Goal: Task Accomplishment & Management: Manage account settings

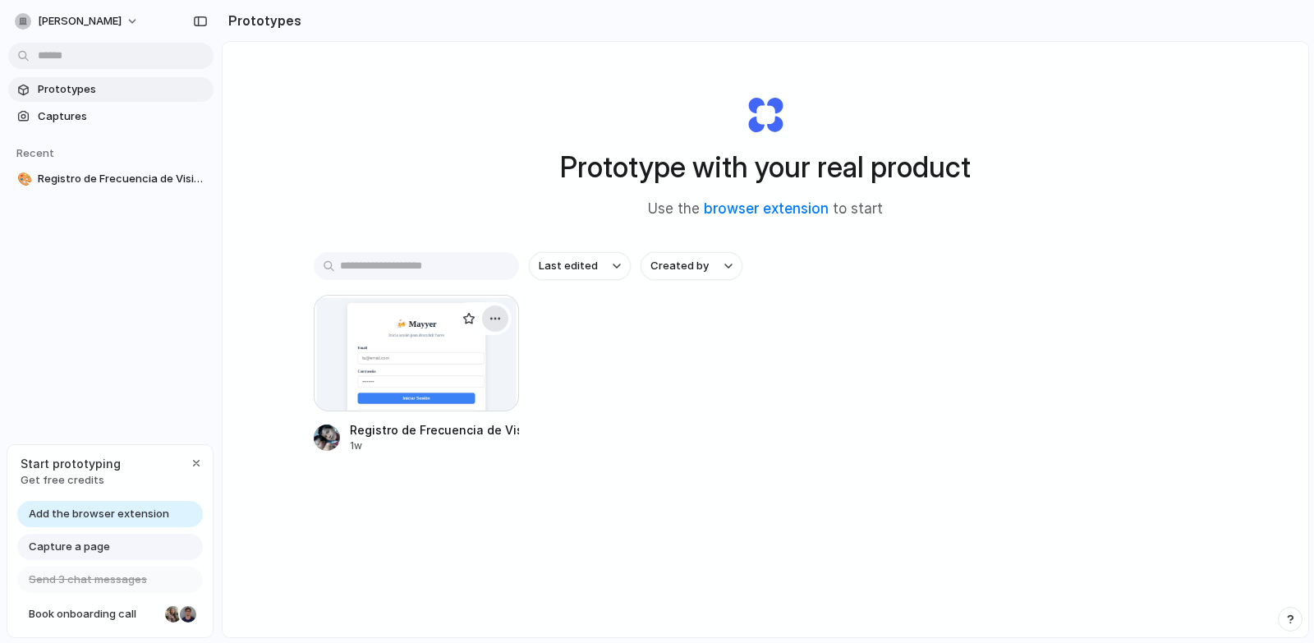
click at [491, 321] on div "button" at bounding box center [495, 318] width 13 height 13
click at [609, 347] on div "Open in new tab Rename Copy link Delete" at bounding box center [657, 321] width 1314 height 643
click at [195, 466] on div "button" at bounding box center [196, 463] width 13 height 13
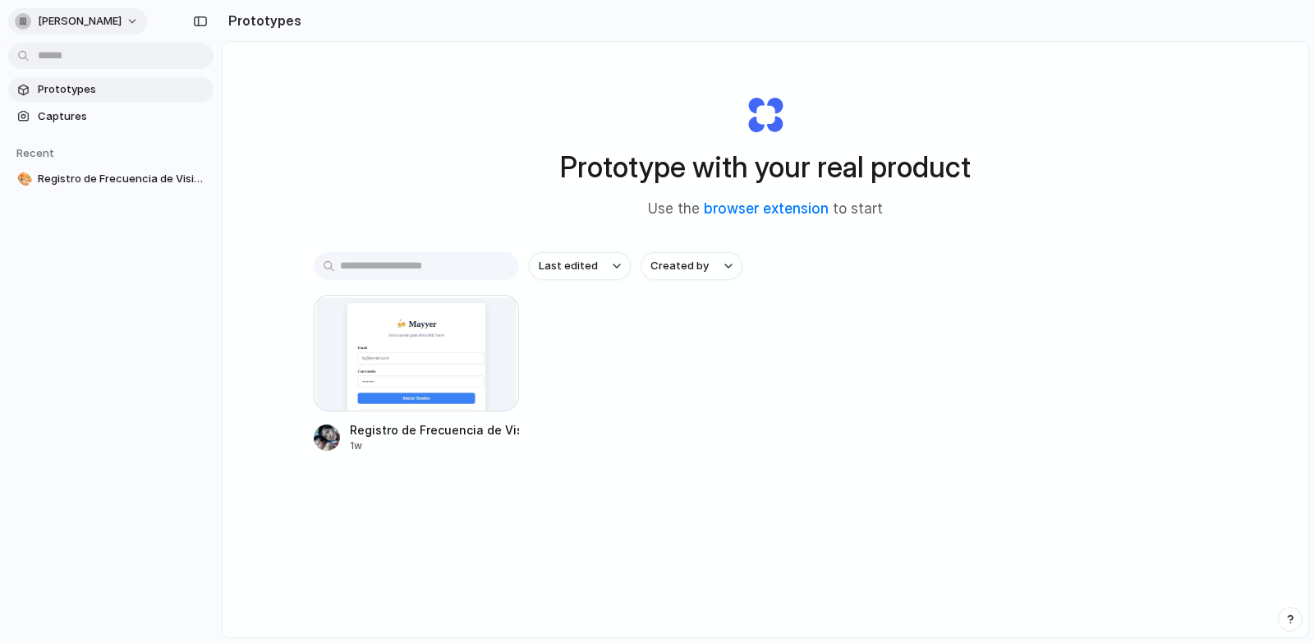
click at [76, 22] on span "[PERSON_NAME]" at bounding box center [80, 21] width 84 height 16
click at [71, 128] on li "Sign out" at bounding box center [79, 137] width 136 height 26
